Goal: Task Accomplishment & Management: Manage account settings

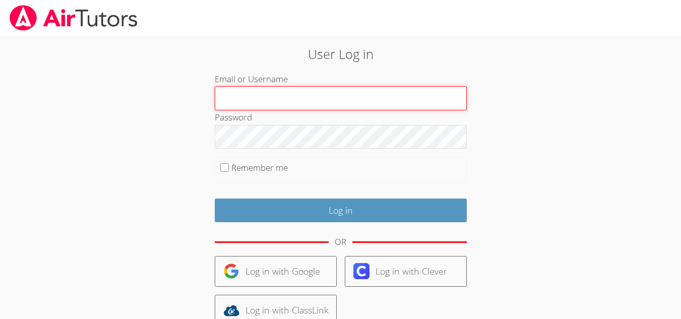
type input "mogarcia7110@gmail.com"
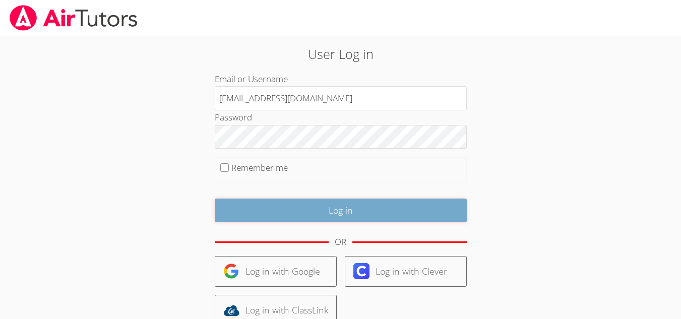
click at [365, 208] on input "Log in" at bounding box center [341, 210] width 252 height 24
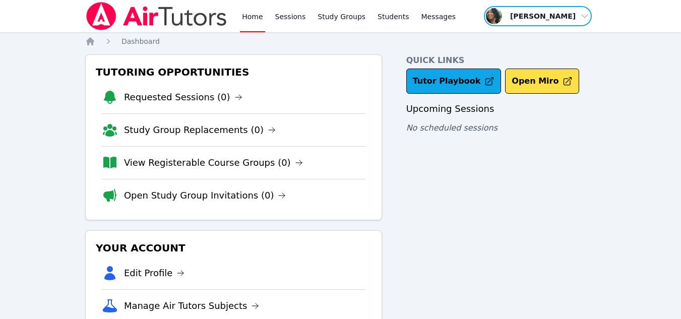
click at [542, 13] on span "button" at bounding box center [538, 16] width 110 height 22
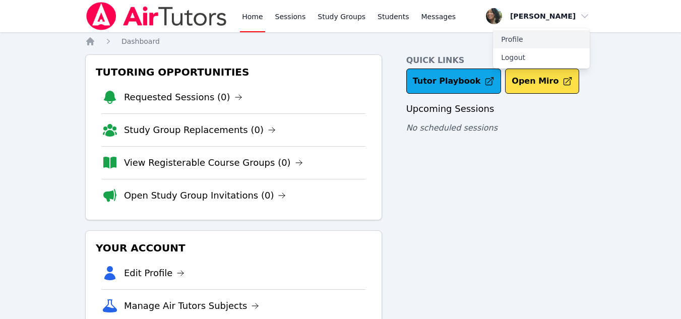
click at [535, 35] on link "Profile" at bounding box center [541, 39] width 97 height 18
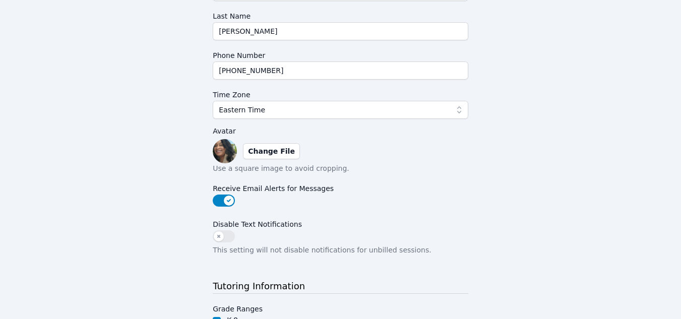
scroll to position [201, 0]
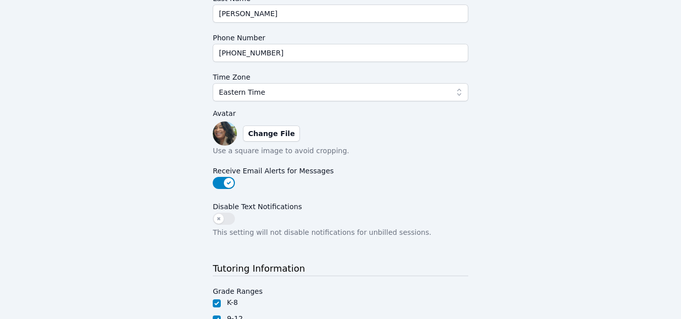
click at [221, 134] on img at bounding box center [225, 133] width 24 height 24
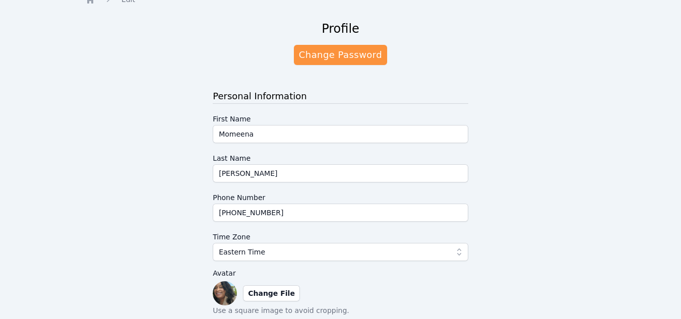
scroll to position [0, 0]
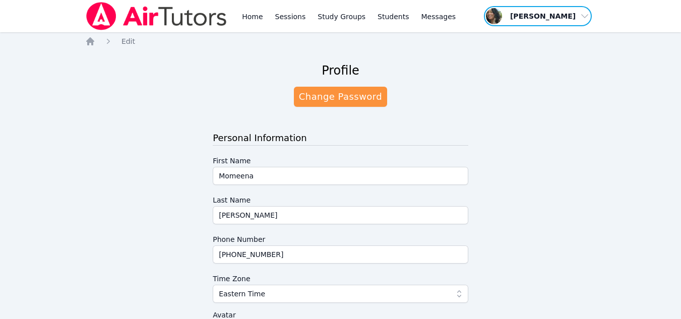
click at [572, 14] on span "button" at bounding box center [538, 16] width 110 height 22
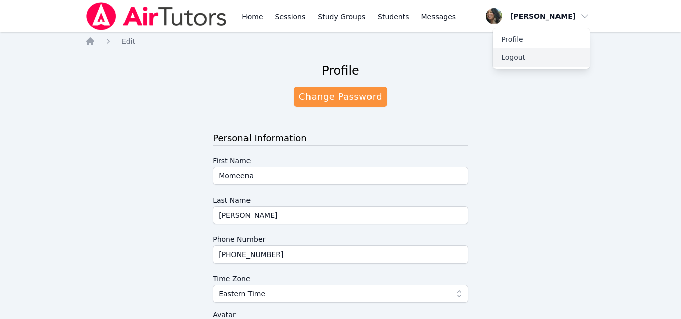
click at [563, 49] on button "Logout" at bounding box center [541, 57] width 97 height 18
